Goal: Information Seeking & Learning: Learn about a topic

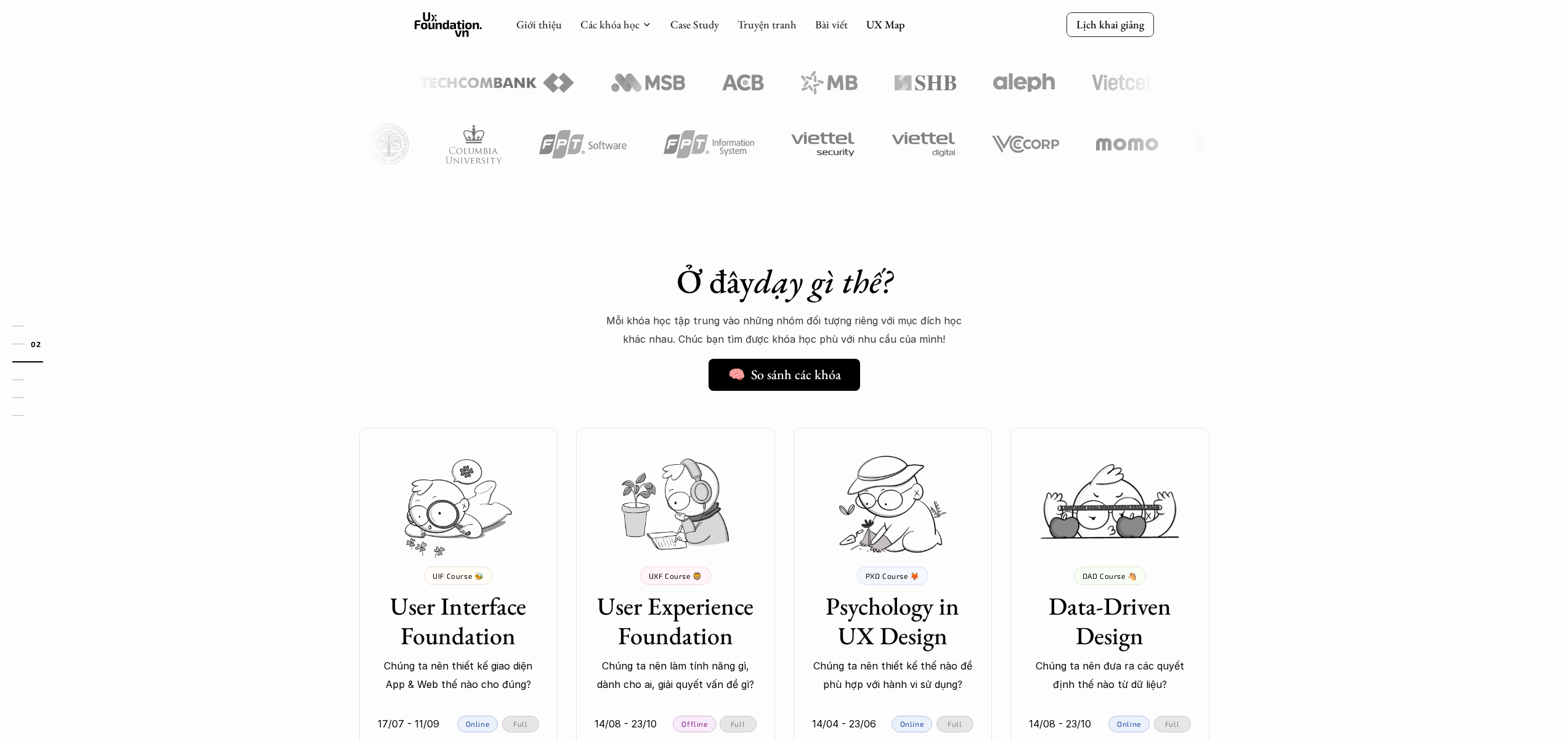
scroll to position [335, 0]
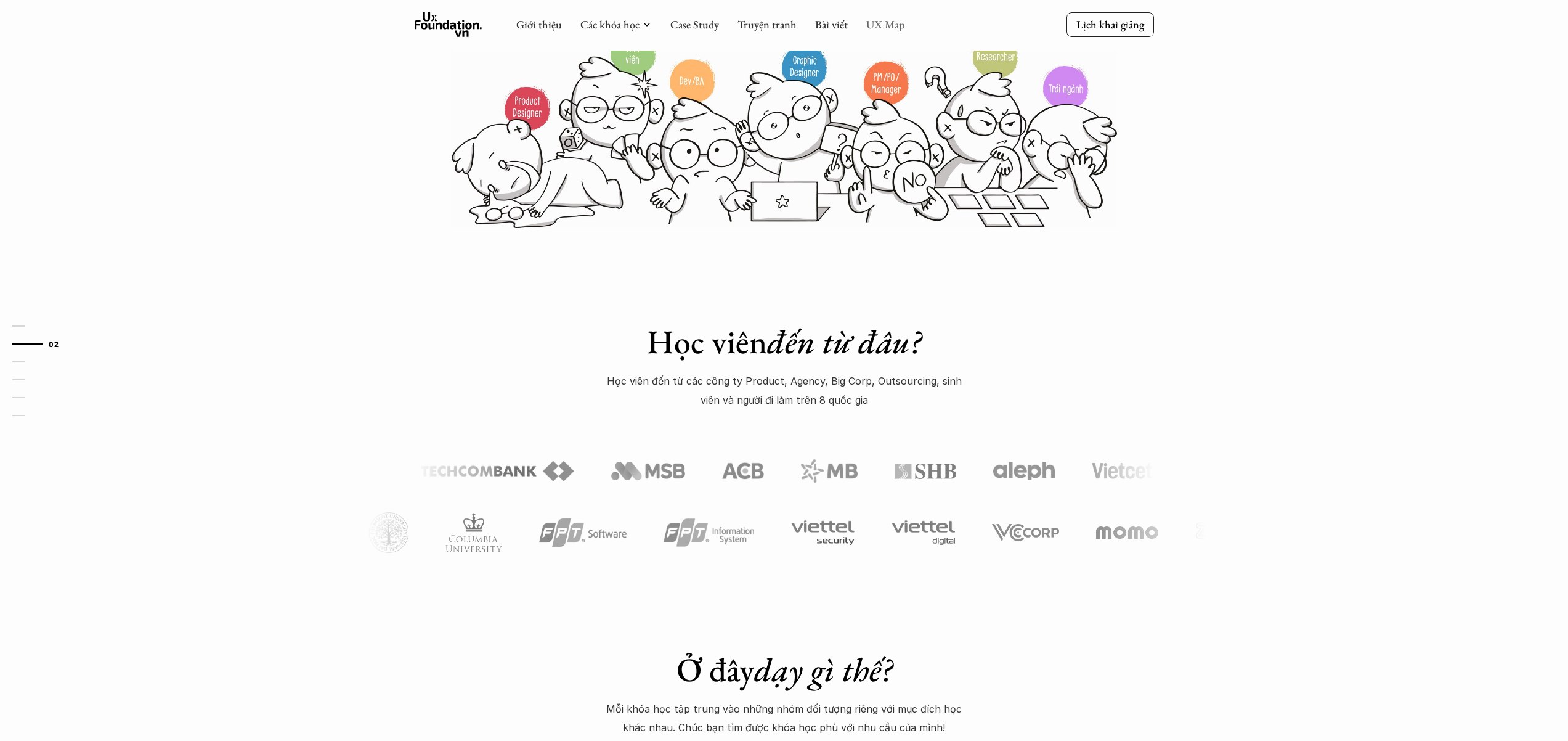
click at [874, 25] on link "UX Map" at bounding box center [885, 24] width 39 height 14
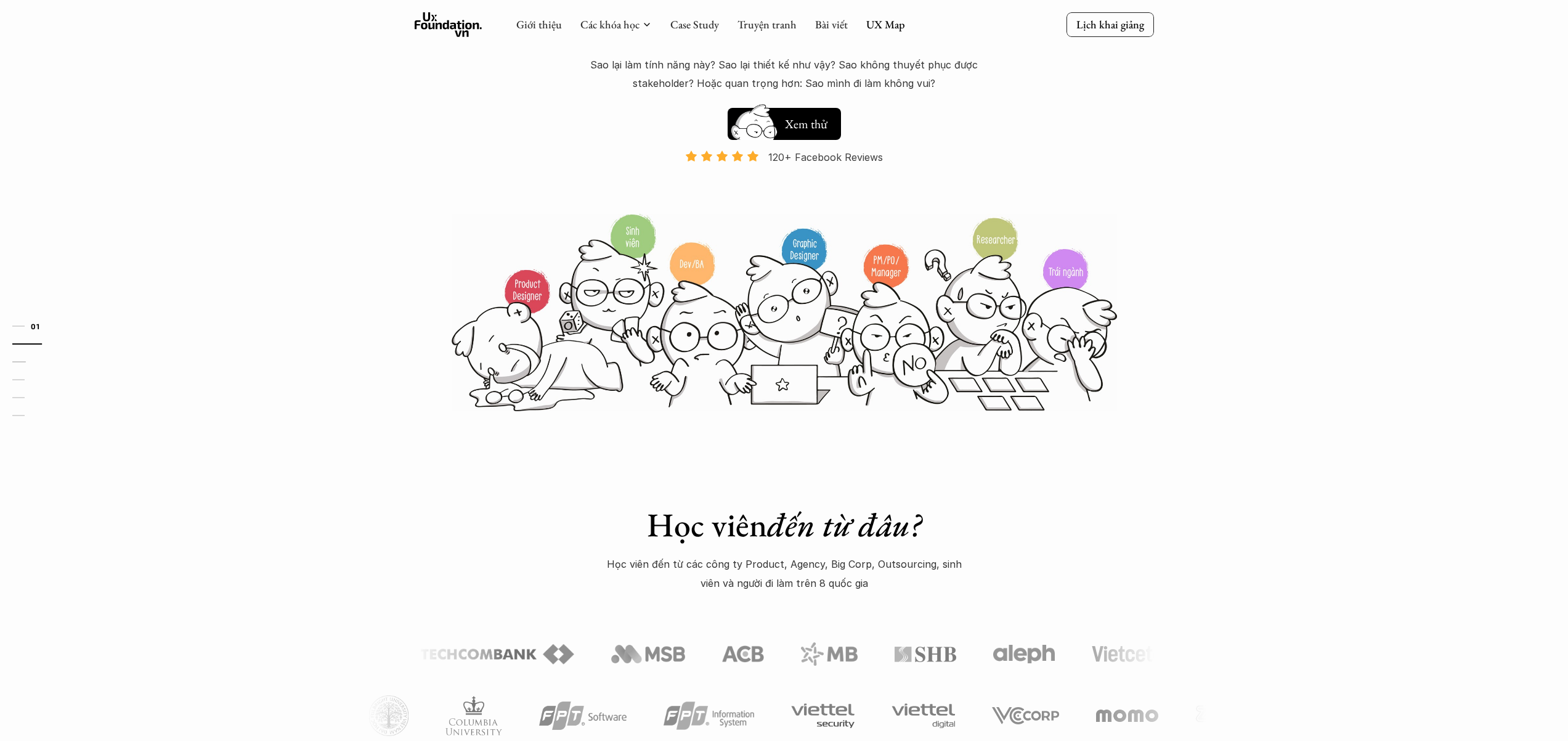
scroll to position [0, 0]
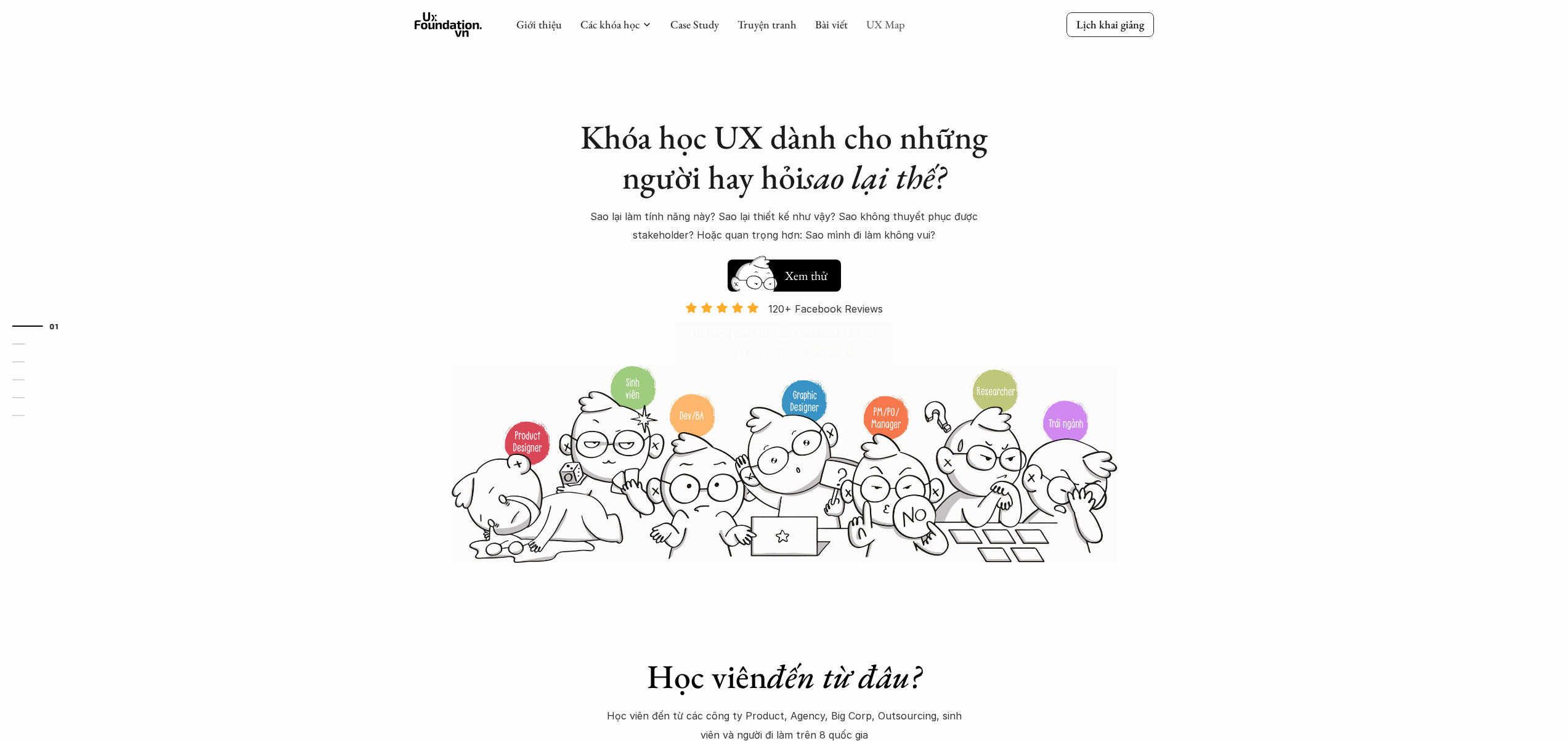
click at [874, 19] on link "UX Map" at bounding box center [885, 24] width 39 height 14
click at [874, 27] on link "UX Map" at bounding box center [885, 24] width 39 height 14
click at [820, 25] on link "Bài viết" at bounding box center [832, 24] width 32 height 14
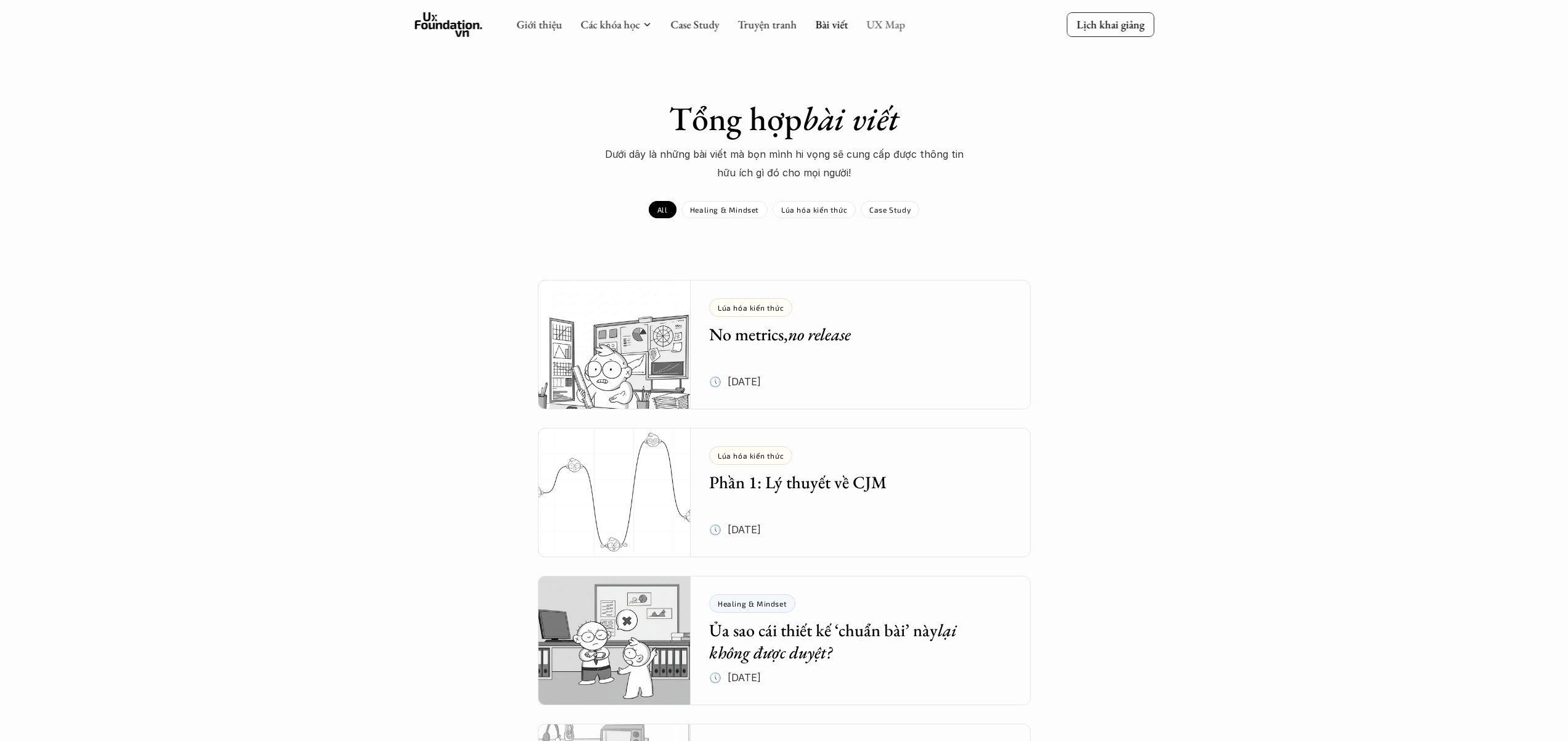
click at [884, 23] on link "UX Map" at bounding box center [885, 24] width 39 height 14
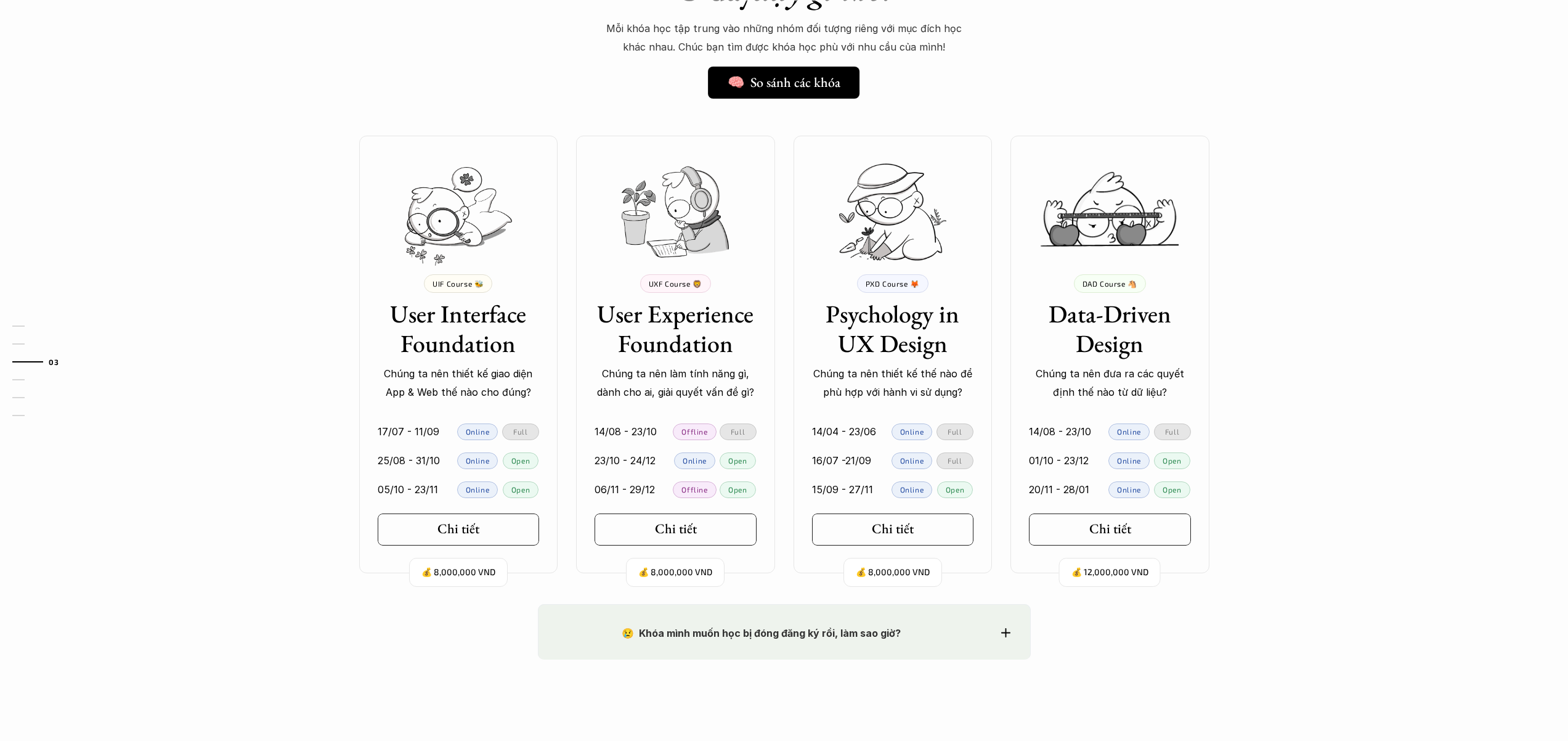
scroll to position [1078, 0]
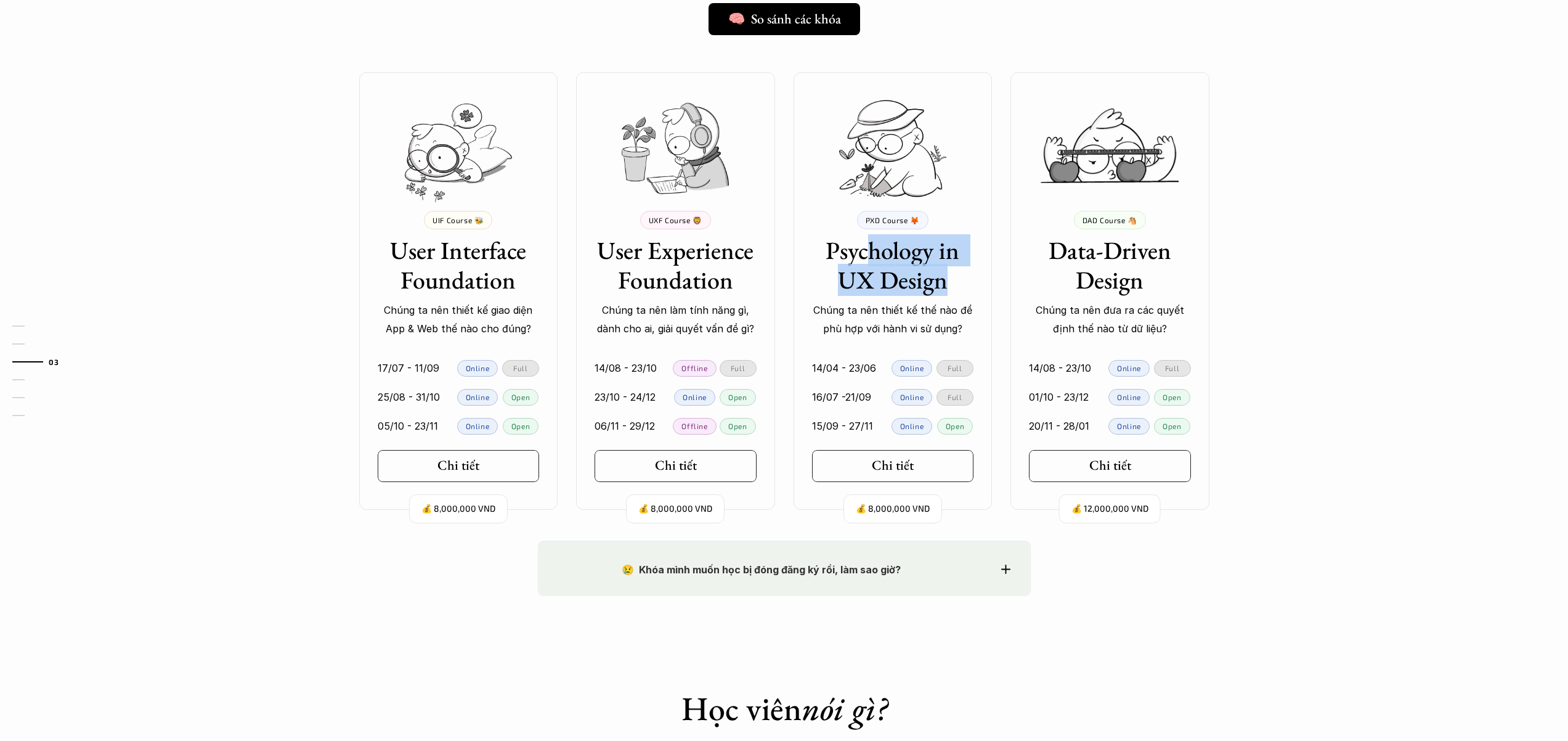
drag, startPoint x: 934, startPoint y: 256, endPoint x: 955, endPoint y: 283, distance: 34.2
click at [955, 283] on h3 "Psychology in UX Design" at bounding box center [893, 265] width 162 height 59
click at [955, 282] on h3 "Psychology in UX Design" at bounding box center [893, 265] width 162 height 59
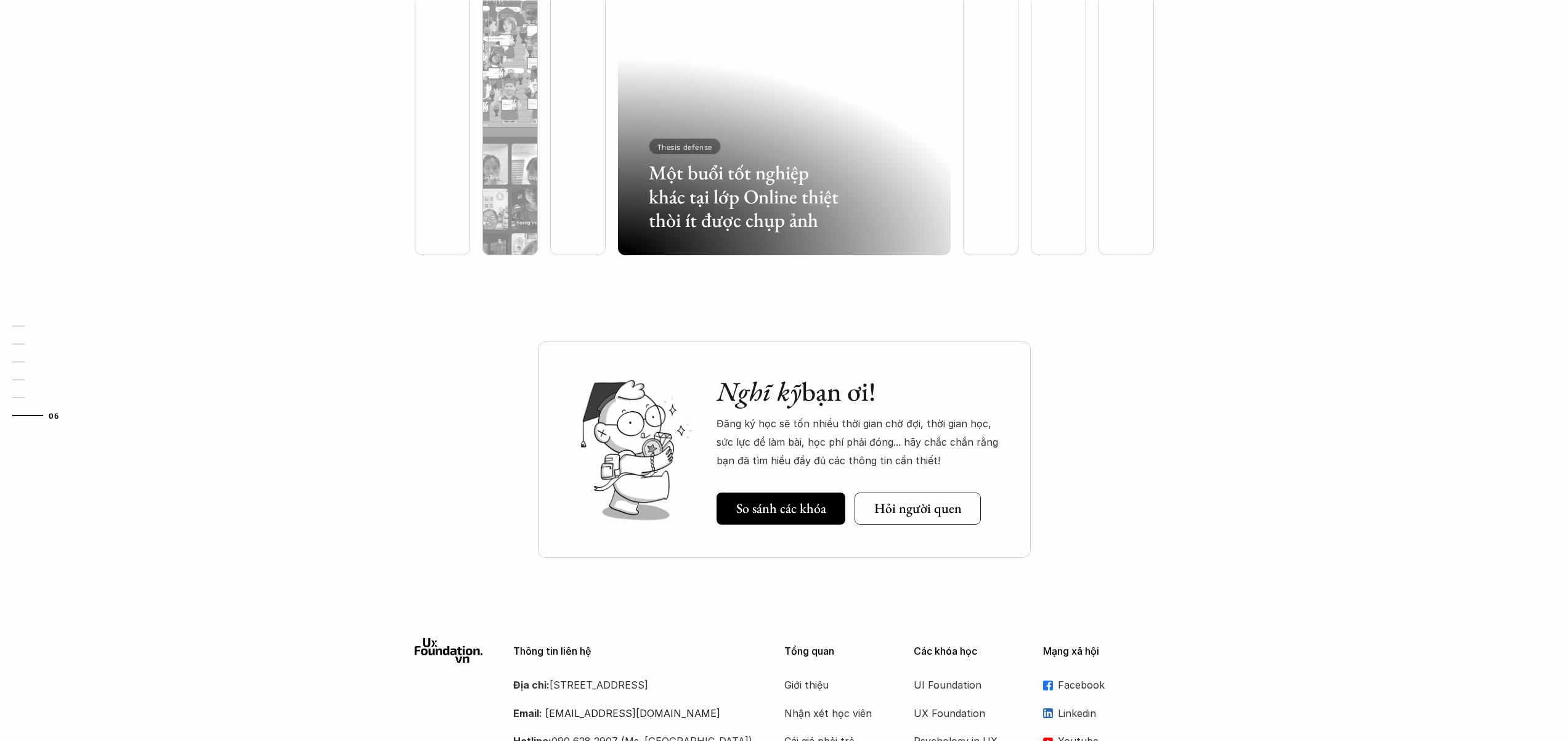
scroll to position [3570, 0]
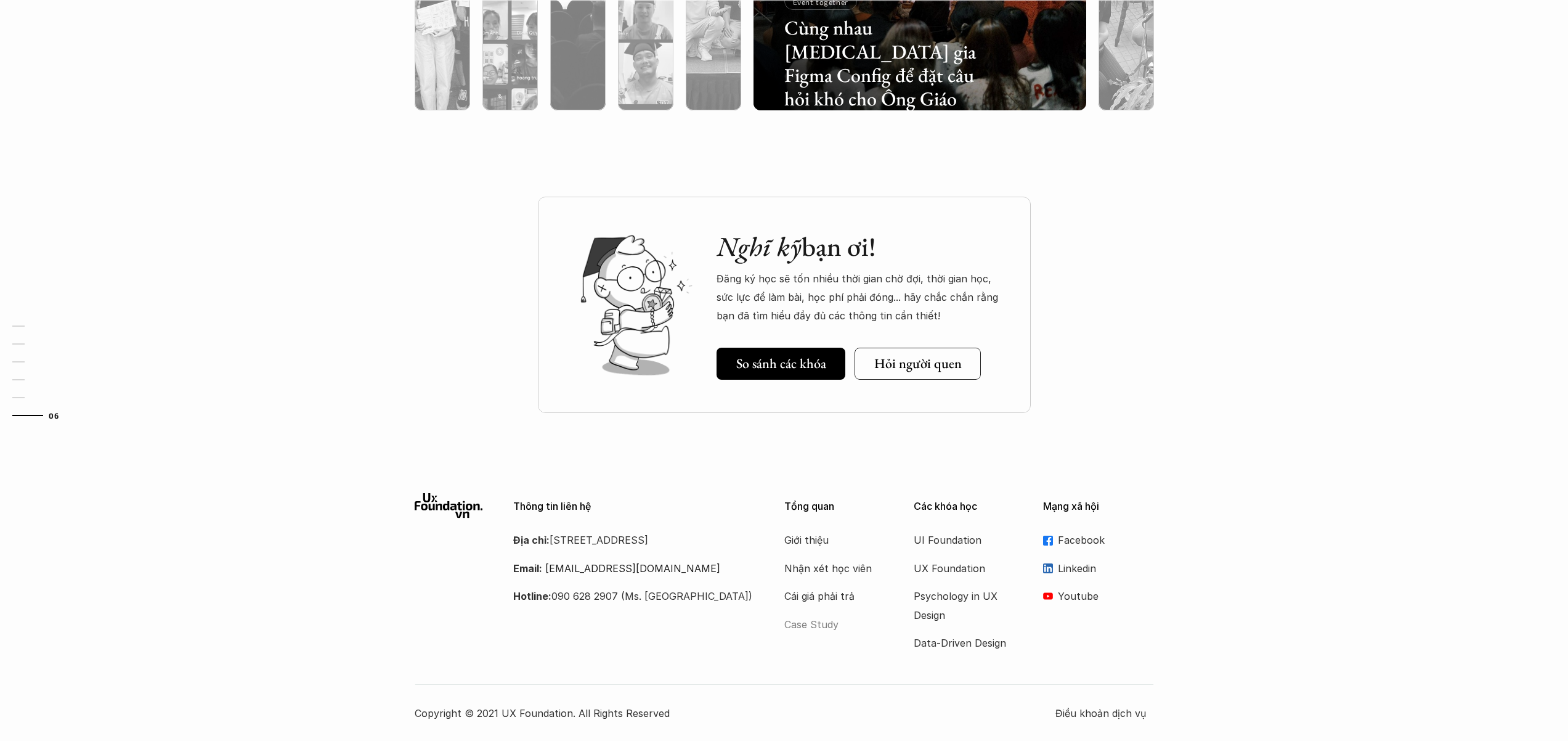
click at [813, 623] on p "Case Study" at bounding box center [834, 624] width 99 height 18
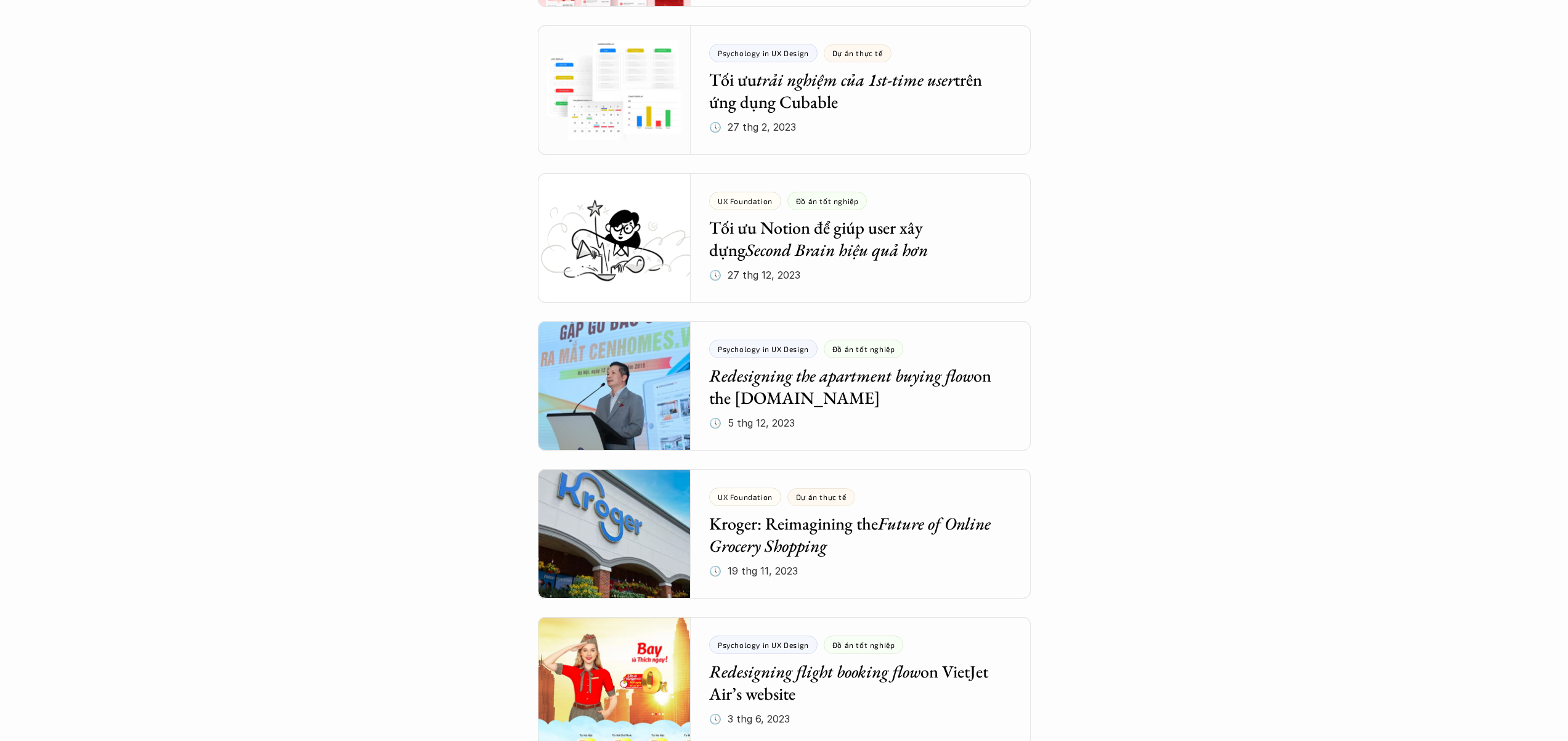
scroll to position [2665, 0]
